Goal: Transaction & Acquisition: Purchase product/service

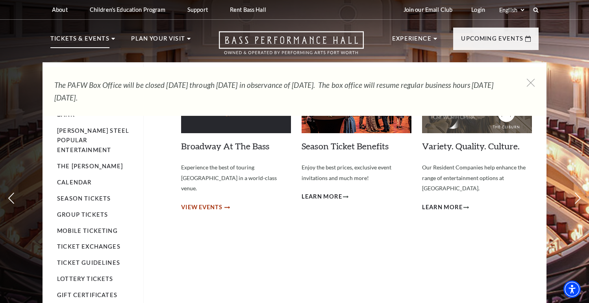
click at [218, 202] on span "View Events" at bounding box center [201, 207] width 41 height 10
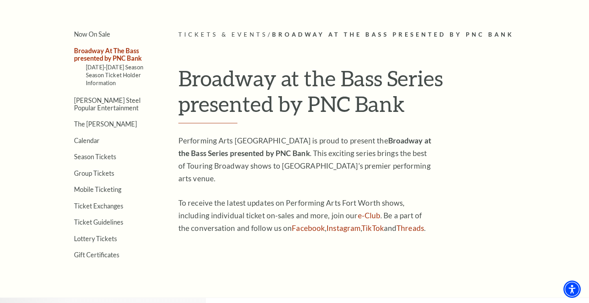
scroll to position [195, 0]
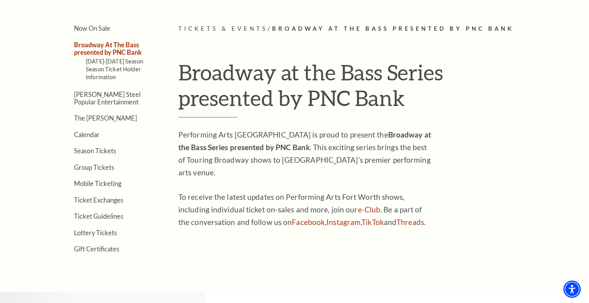
click at [102, 49] on link "Broadway At The Bass presented by PNC Bank" at bounding box center [108, 48] width 68 height 15
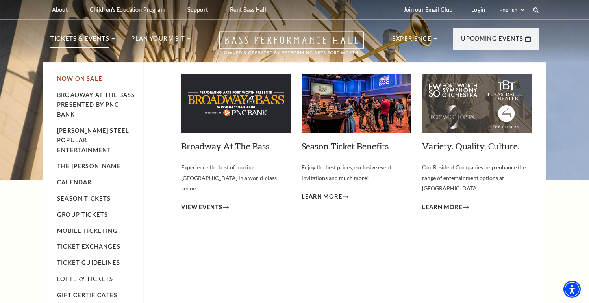
click at [85, 78] on link "Now On Sale" at bounding box center [79, 78] width 45 height 7
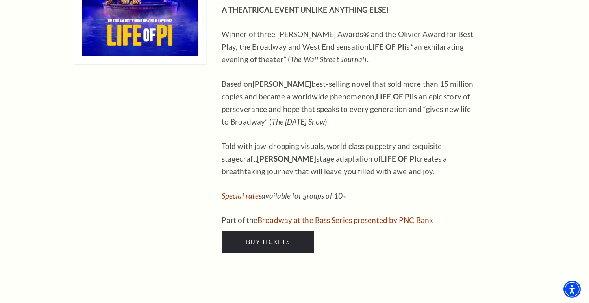
scroll to position [1035, 0]
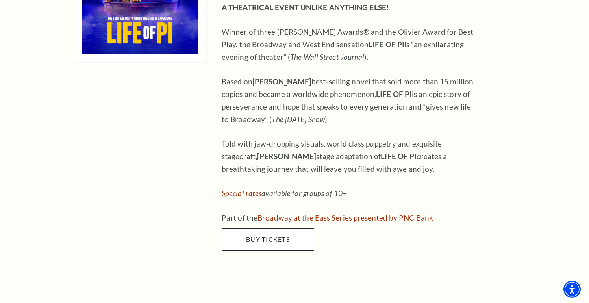
click at [266, 235] on span "Buy Tickets" at bounding box center [268, 238] width 44 height 7
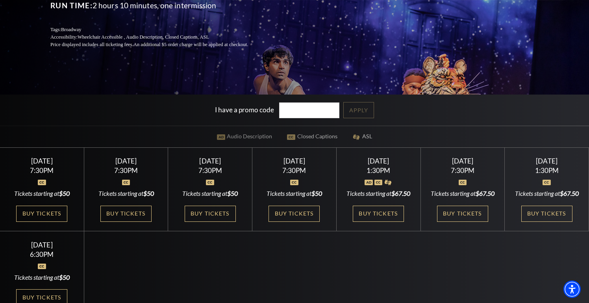
scroll to position [145, 0]
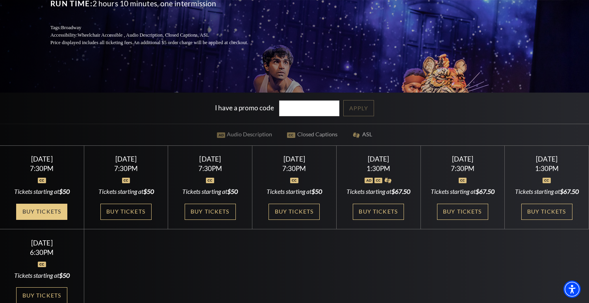
click at [48, 220] on link "Buy Tickets" at bounding box center [41, 212] width 51 height 16
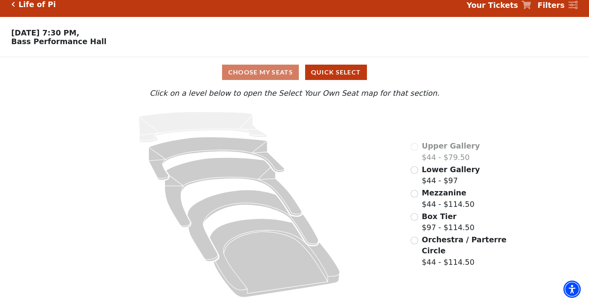
scroll to position [8, 0]
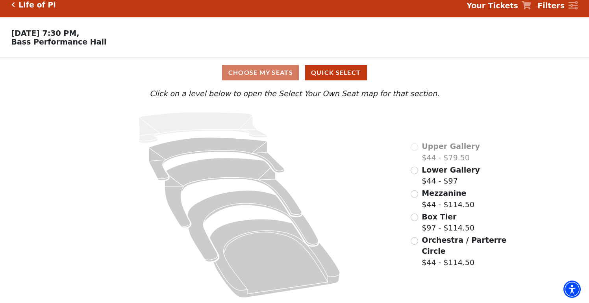
click at [413, 195] on input "Mezzanine$44 - $114.50\a" at bounding box center [414, 193] width 7 height 7
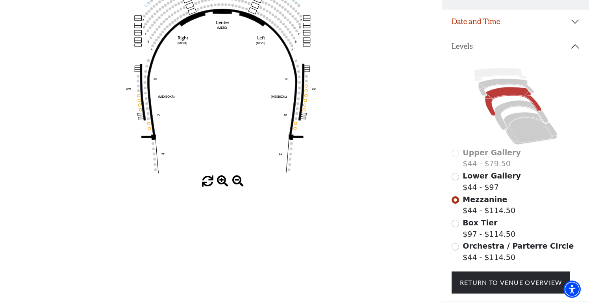
scroll to position [134, 0]
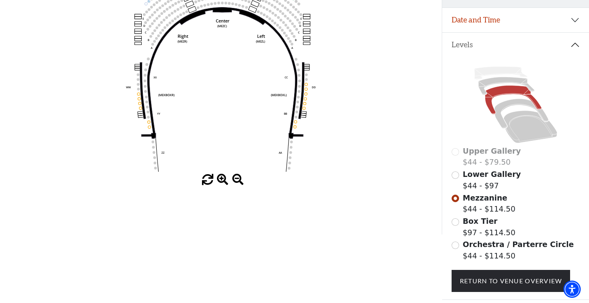
click at [455, 222] on input "Box Tier$97 - $114.50\a" at bounding box center [455, 221] width 7 height 7
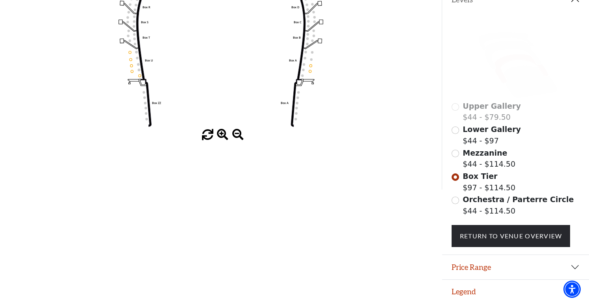
scroll to position [178, 0]
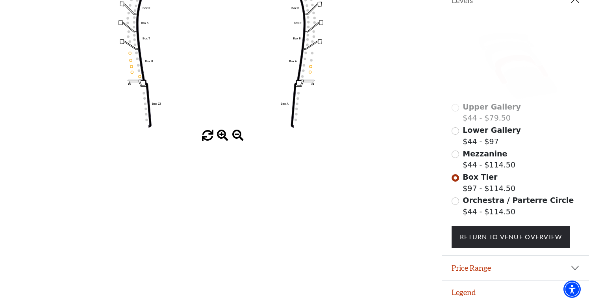
click at [454, 199] on input "Orchestra / Parterre Circle$44 - $114.50\a" at bounding box center [455, 200] width 7 height 7
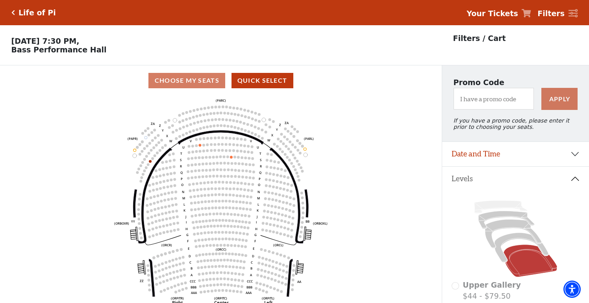
scroll to position [0, 0]
click at [568, 153] on button "Date and Time" at bounding box center [515, 154] width 147 height 24
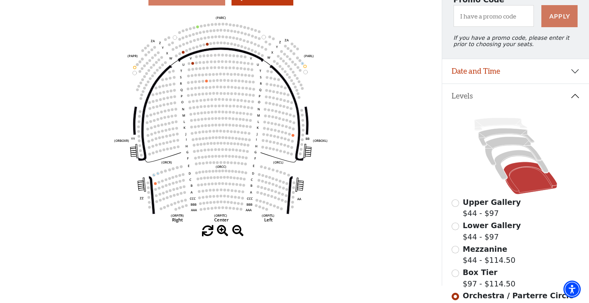
scroll to position [80, 0]
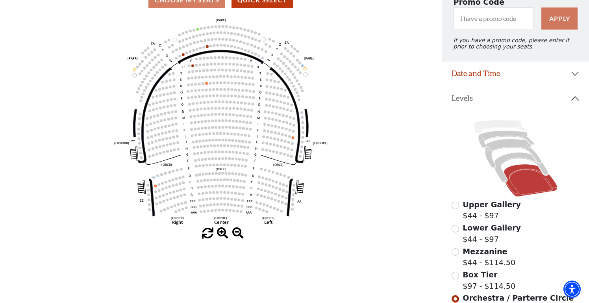
click at [455, 251] on input "Mezzanine$44 - $114.50\a" at bounding box center [455, 251] width 7 height 7
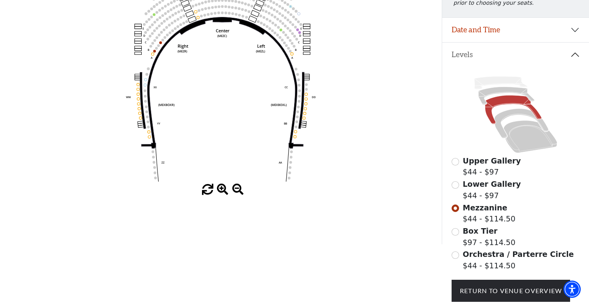
scroll to position [126, 0]
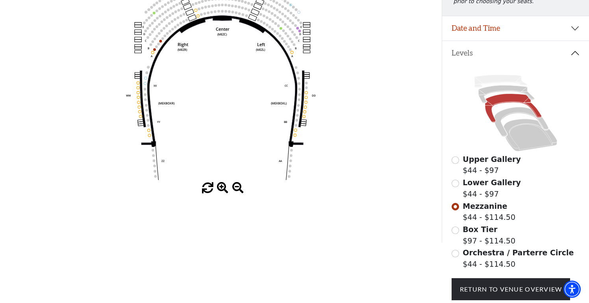
click at [457, 229] on input "Box Tier$97 - $114.50\a" at bounding box center [455, 230] width 7 height 7
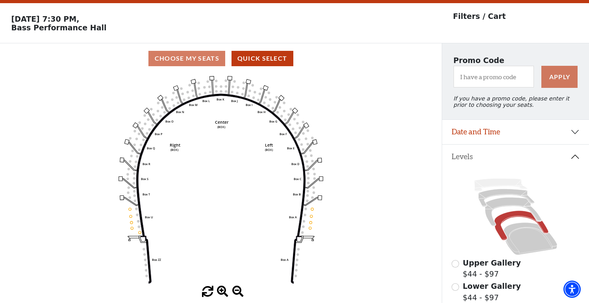
scroll to position [30, 0]
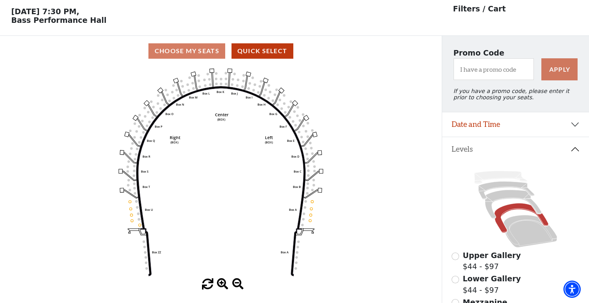
click at [570, 125] on button "Date and Time" at bounding box center [515, 124] width 147 height 24
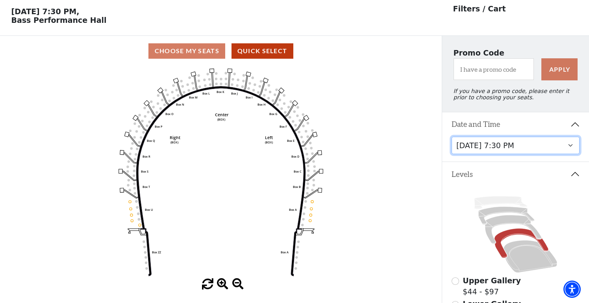
click at [570, 146] on select "Tuesday, September 23 at 7:30 PM Wednesday, September 24 at 7:30 PM Thursday, S…" at bounding box center [516, 146] width 128 height 18
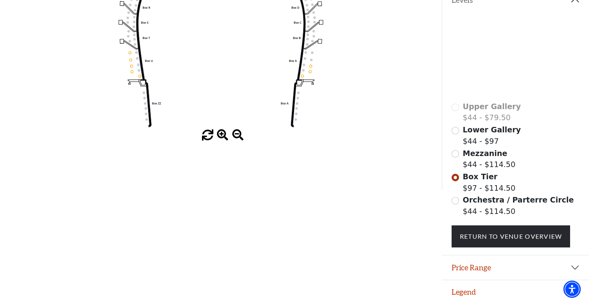
scroll to position [178, 0]
click at [455, 154] on input "Mezzanine$44 - $114.50\a" at bounding box center [455, 153] width 7 height 7
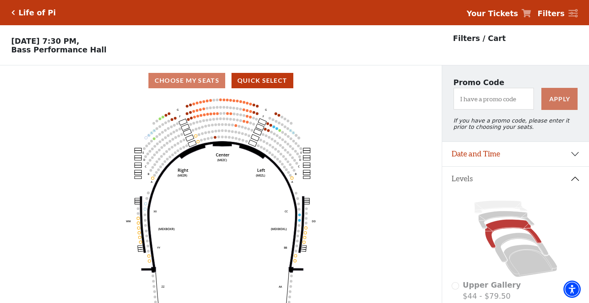
scroll to position [37, 0]
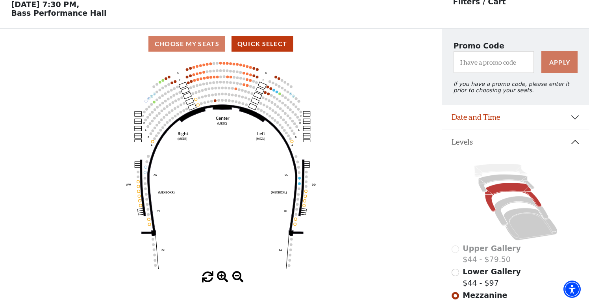
click at [572, 119] on button "Date and Time" at bounding box center [515, 117] width 147 height 24
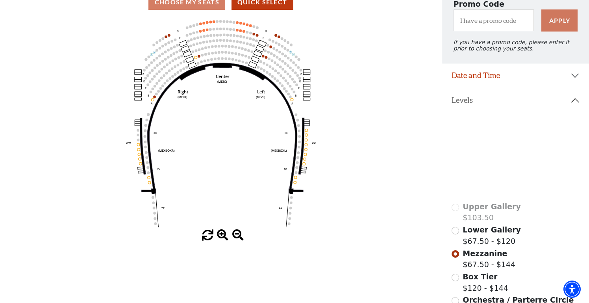
scroll to position [79, 0]
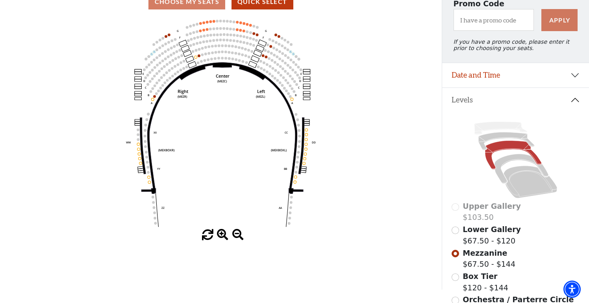
click at [568, 74] on button "Date and Time" at bounding box center [515, 75] width 147 height 24
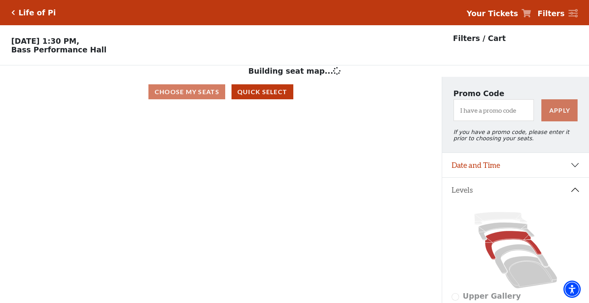
scroll to position [37, 0]
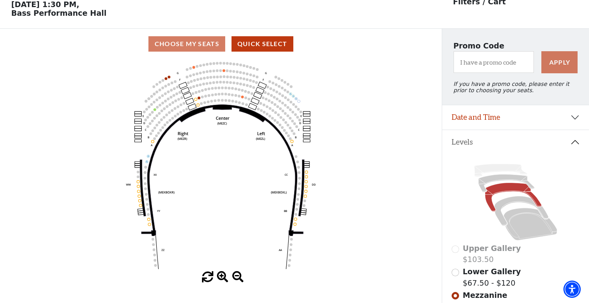
click at [570, 118] on button "Date and Time" at bounding box center [515, 117] width 147 height 24
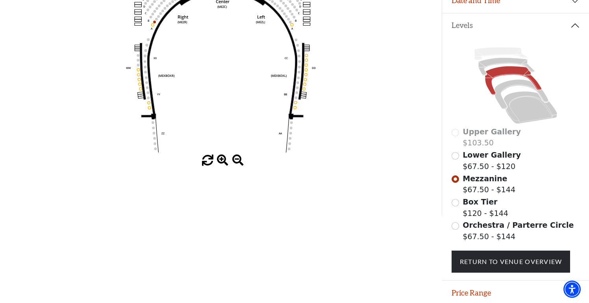
scroll to position [155, 0]
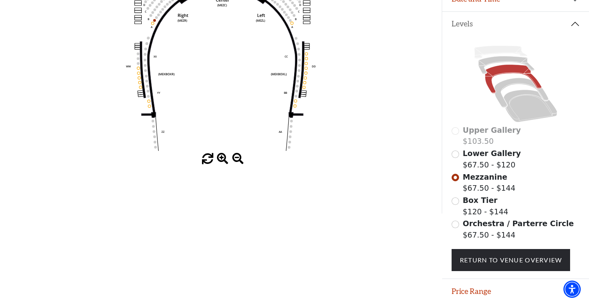
click at [456, 224] on input "Orchestra / Parterre Circle$67.50 - $144\a" at bounding box center [455, 224] width 7 height 7
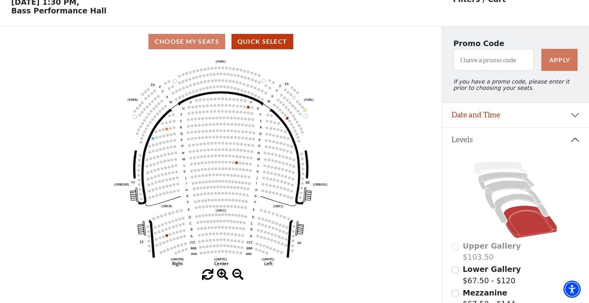
scroll to position [68, 0]
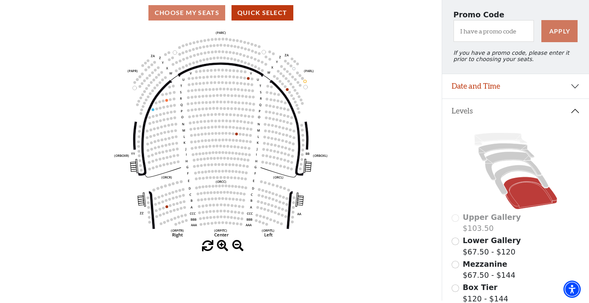
click at [456, 264] on input "Mezzanine$67.50 - $144\a" at bounding box center [455, 264] width 7 height 7
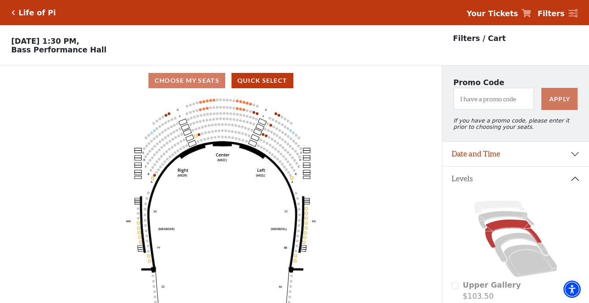
scroll to position [0, 0]
click at [569, 11] on icon at bounding box center [573, 13] width 9 height 9
click at [518, 13] on strong "Your Tickets" at bounding box center [493, 13] width 52 height 9
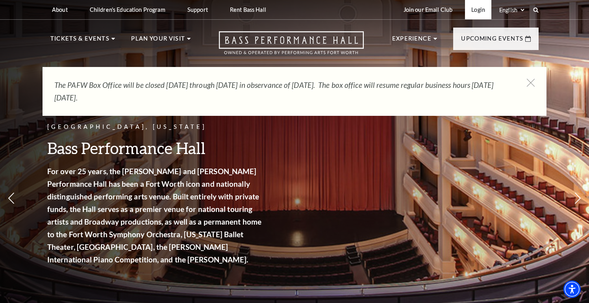
click at [475, 11] on link "Login" at bounding box center [478, 9] width 26 height 19
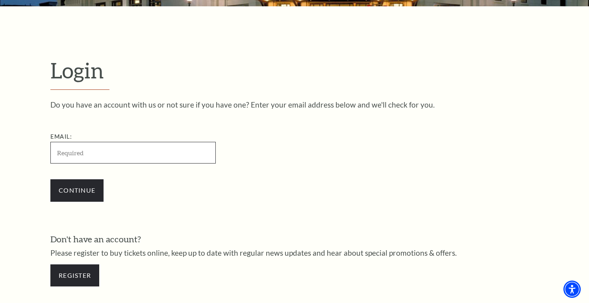
click at [158, 150] on input "Email:" at bounding box center [132, 153] width 165 height 22
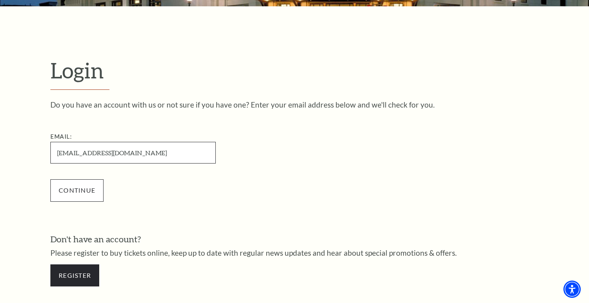
type input "chiechi4@verizon.net"
click at [88, 189] on input "Continue" at bounding box center [76, 190] width 53 height 22
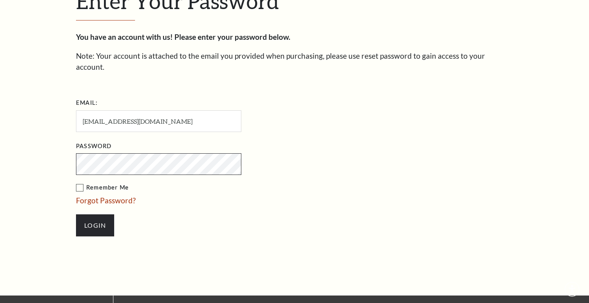
scroll to position [251, 0]
click at [78, 183] on label "Remember Me" at bounding box center [198, 188] width 244 height 10
click at [0, 0] on input "Remember Me" at bounding box center [0, 0] width 0 height 0
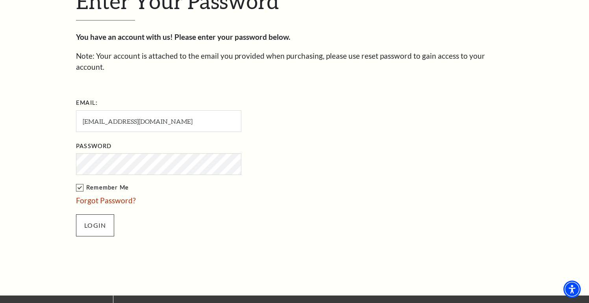
click at [85, 215] on input "Login" at bounding box center [95, 225] width 38 height 22
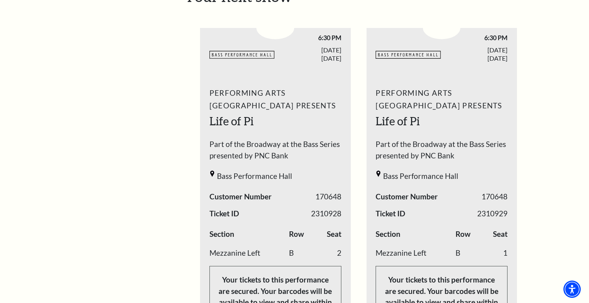
scroll to position [351, 0]
click at [269, 139] on span "Part of the Broadway at the Bass Series presented by PNC Bank" at bounding box center [276, 152] width 132 height 26
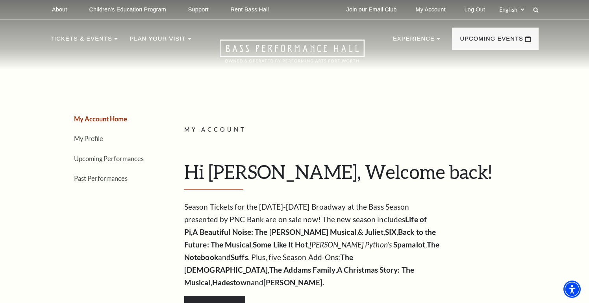
scroll to position [0, 0]
click at [135, 156] on link "Upcoming Performances" at bounding box center [109, 158] width 70 height 7
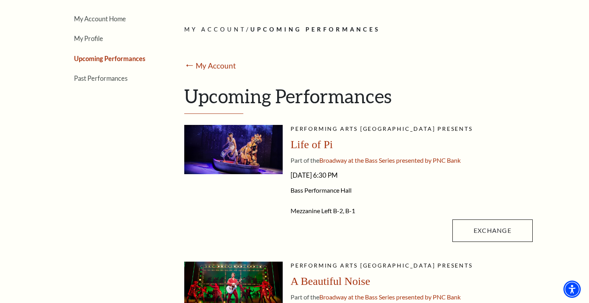
scroll to position [103, 0]
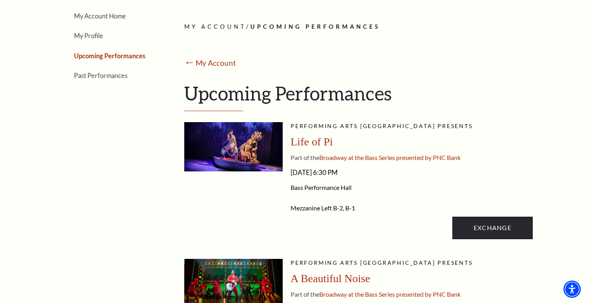
click at [490, 223] on link "Exchange" at bounding box center [493, 228] width 80 height 22
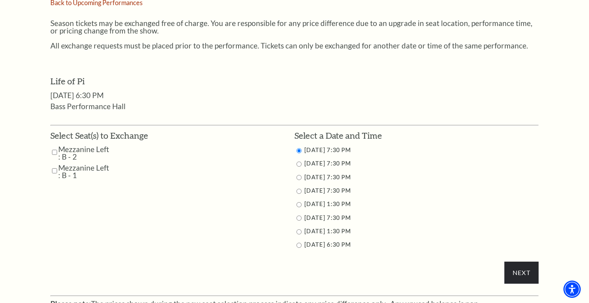
scroll to position [312, 0]
click at [298, 202] on input "9/27/2025 1:30 PM" at bounding box center [299, 204] width 5 height 5
radio input "true"
click at [54, 145] on input "Mezzanine Left : B - 2" at bounding box center [54, 152] width 5 height 14
checkbox input "true"
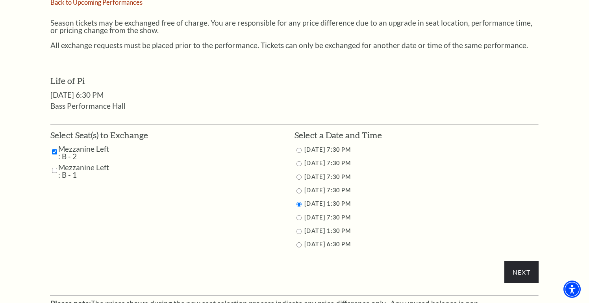
click at [54, 164] on input "Mezzanine Left : B - 1" at bounding box center [54, 170] width 5 height 14
checkbox input "true"
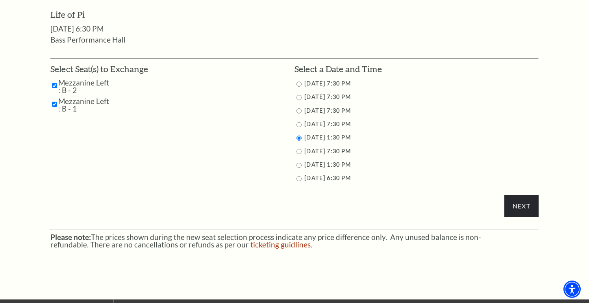
scroll to position [381, 0]
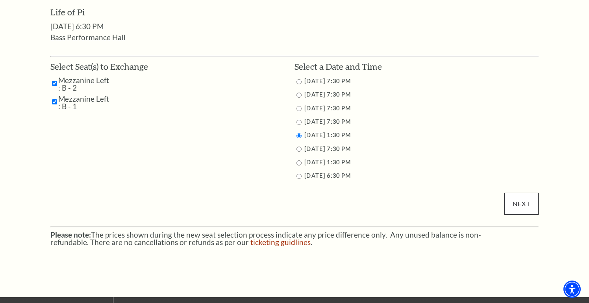
click at [512, 201] on input "Next" at bounding box center [522, 204] width 34 height 22
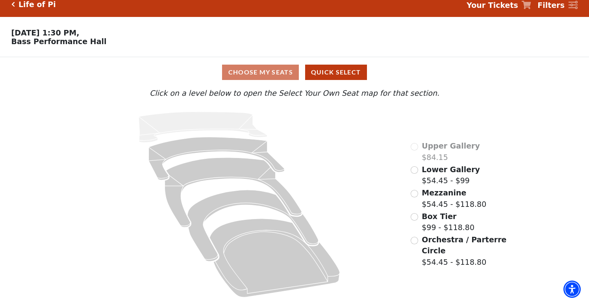
scroll to position [8, 0]
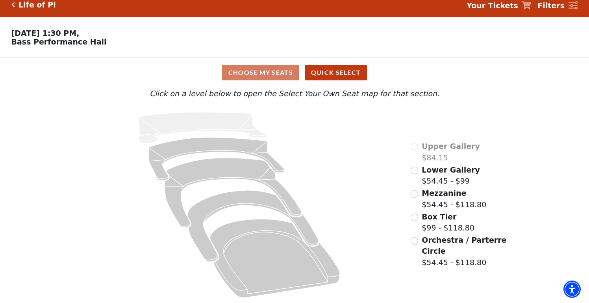
click at [414, 192] on input "Mezzanine$54.45 - $118.80\a" at bounding box center [414, 193] width 7 height 7
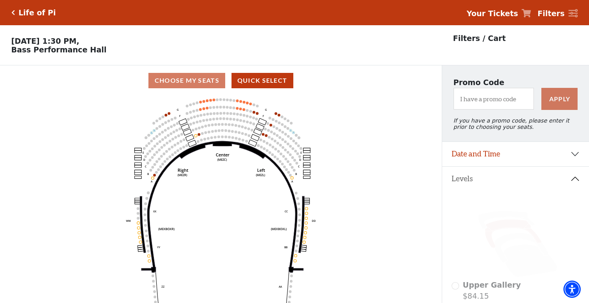
scroll to position [37, 0]
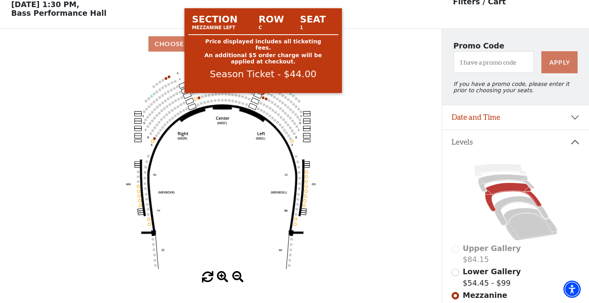
click at [263, 97] on circle at bounding box center [263, 97] width 3 height 3
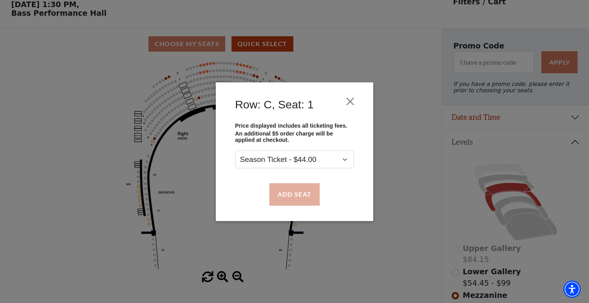
click at [287, 195] on button "Add Seat" at bounding box center [294, 194] width 50 height 22
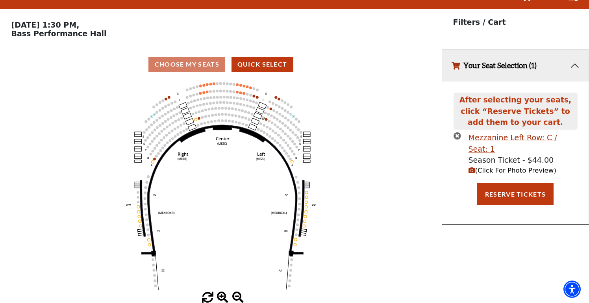
scroll to position [0, 0]
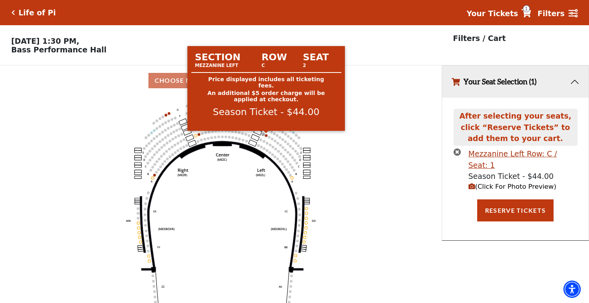
click at [266, 134] on circle at bounding box center [266, 135] width 3 height 3
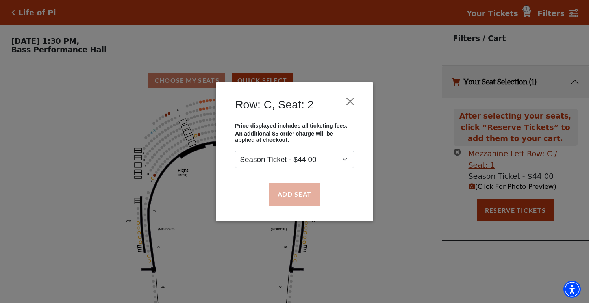
click at [287, 193] on button "Add Seat" at bounding box center [294, 194] width 50 height 22
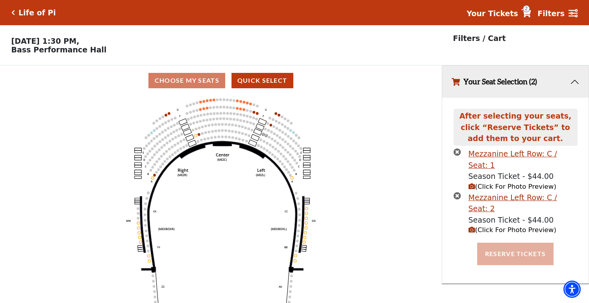
click at [503, 243] on button "Reserve Tickets" at bounding box center [515, 254] width 76 height 22
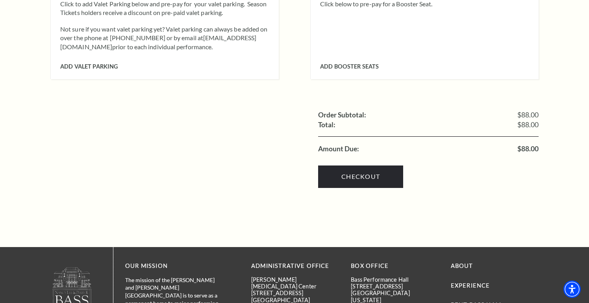
scroll to position [854, 0]
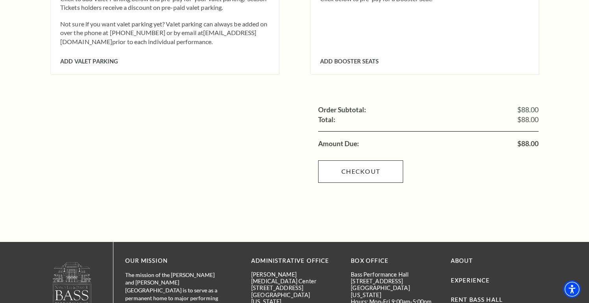
click at [357, 160] on link "Checkout" at bounding box center [360, 171] width 85 height 22
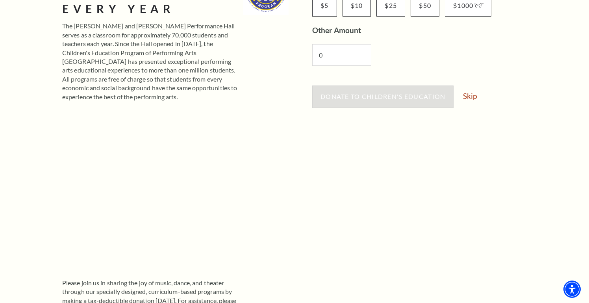
scroll to position [177, 0]
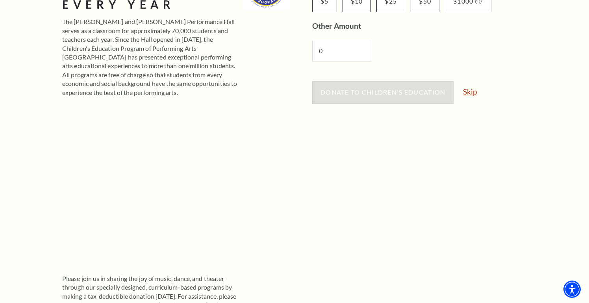
click at [471, 91] on link "Skip" at bounding box center [470, 91] width 14 height 7
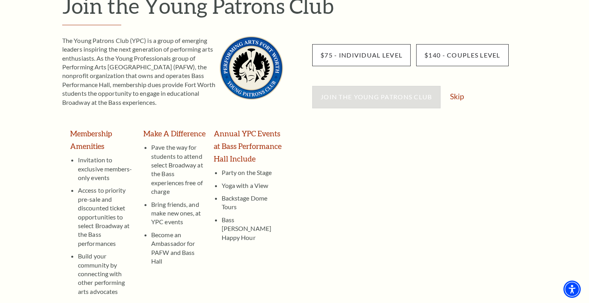
scroll to position [108, 0]
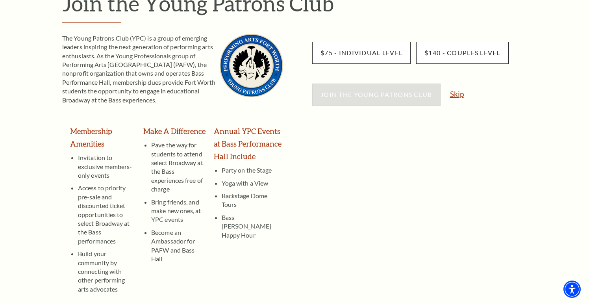
click at [457, 93] on link "Skip" at bounding box center [457, 93] width 14 height 7
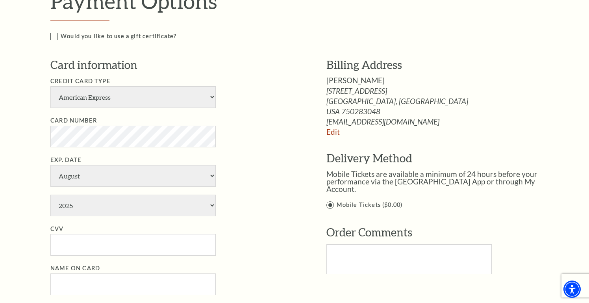
scroll to position [534, 0]
select select "25"
select select "12"
select select "2026"
click at [123, 234] on input "CVV" at bounding box center [132, 245] width 165 height 22
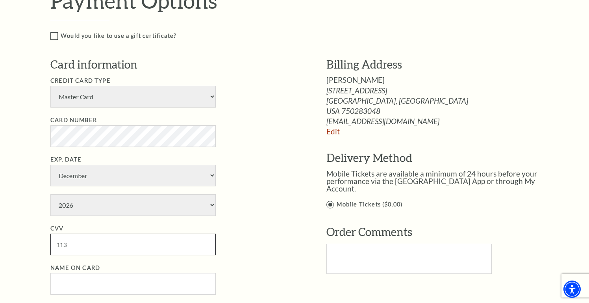
type input "113"
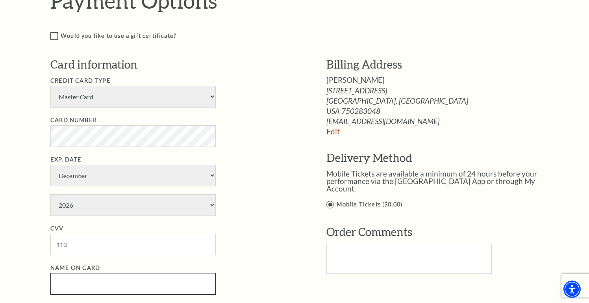
click at [117, 273] on input "Name on Card" at bounding box center [132, 284] width 165 height 22
type input "Susan Chiechi"
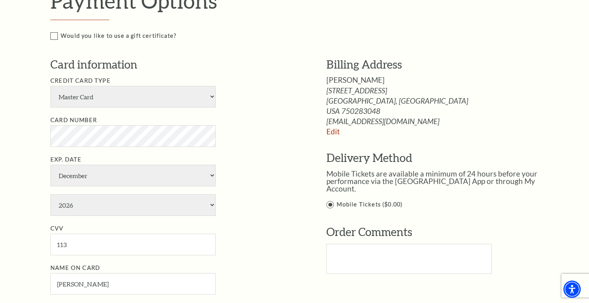
click at [246, 263] on li "Name on Card Susan Chiechi" at bounding box center [176, 279] width 253 height 32
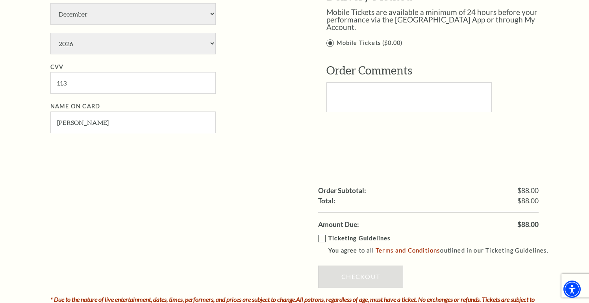
scroll to position [706, 0]
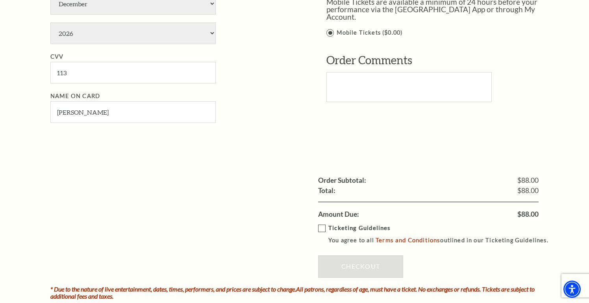
click at [321, 223] on label "Ticketing Guidelines You agree to all Terms and Conditions outlined in our Tick…" at bounding box center [437, 234] width 238 height 22
click at [0, 0] on input "Ticketing Guidelines You agree to all Terms and Conditions outlined in our Tick…" at bounding box center [0, 0] width 0 height 0
click at [343, 255] on link "Checkout" at bounding box center [360, 266] width 85 height 22
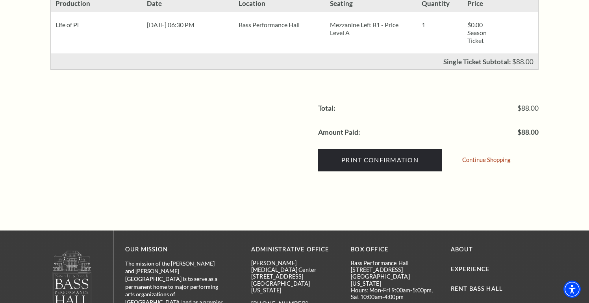
scroll to position [357, 0]
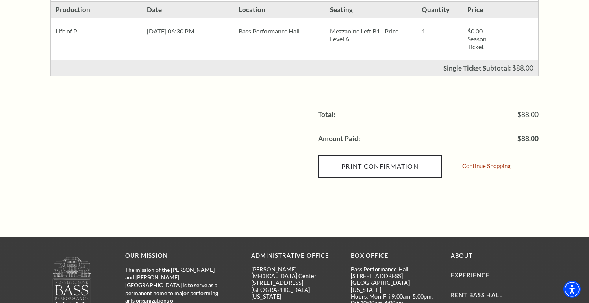
click at [376, 163] on input "Print Confirmation" at bounding box center [380, 166] width 124 height 22
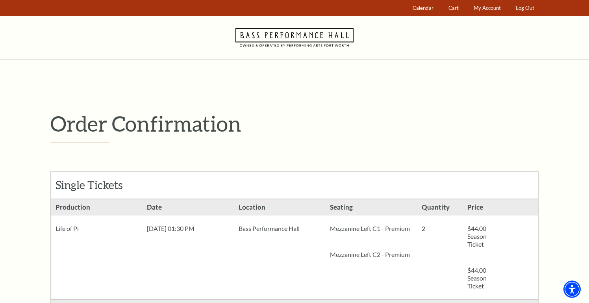
scroll to position [0, 0]
click at [522, 7] on link "Log Out" at bounding box center [526, 7] width 26 height 15
